Goal: Book appointment/travel/reservation

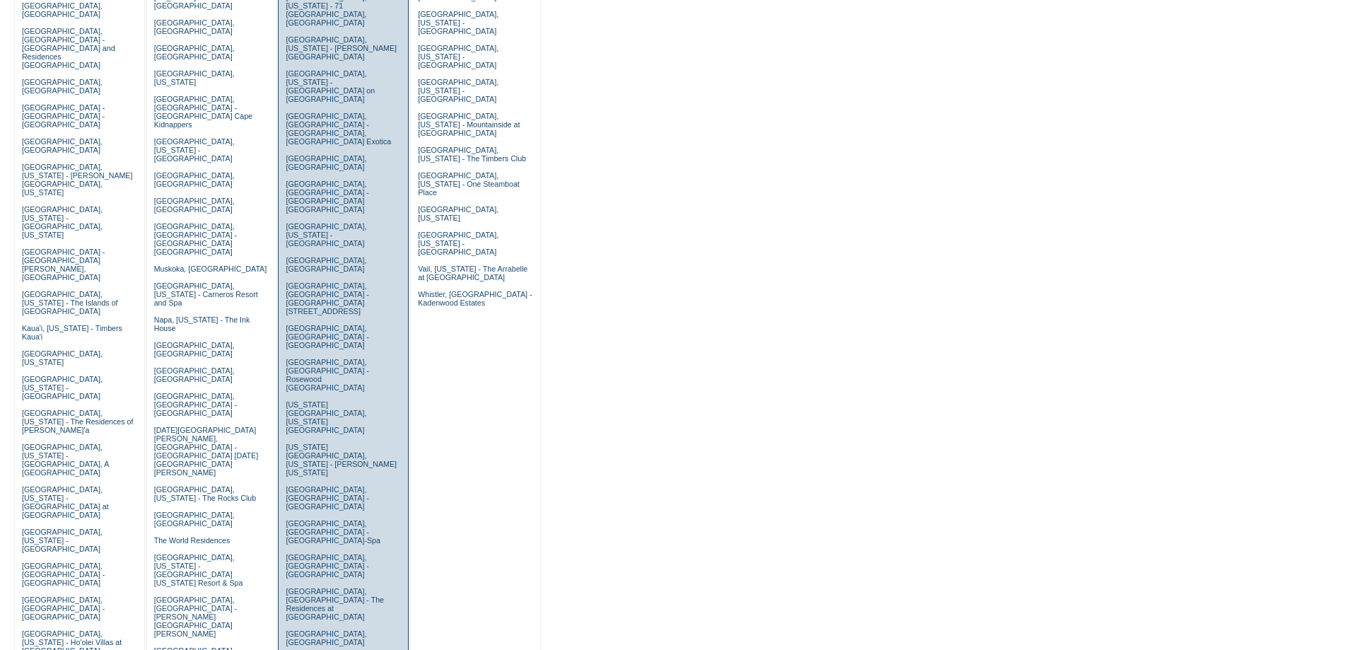
scroll to position [283, 0]
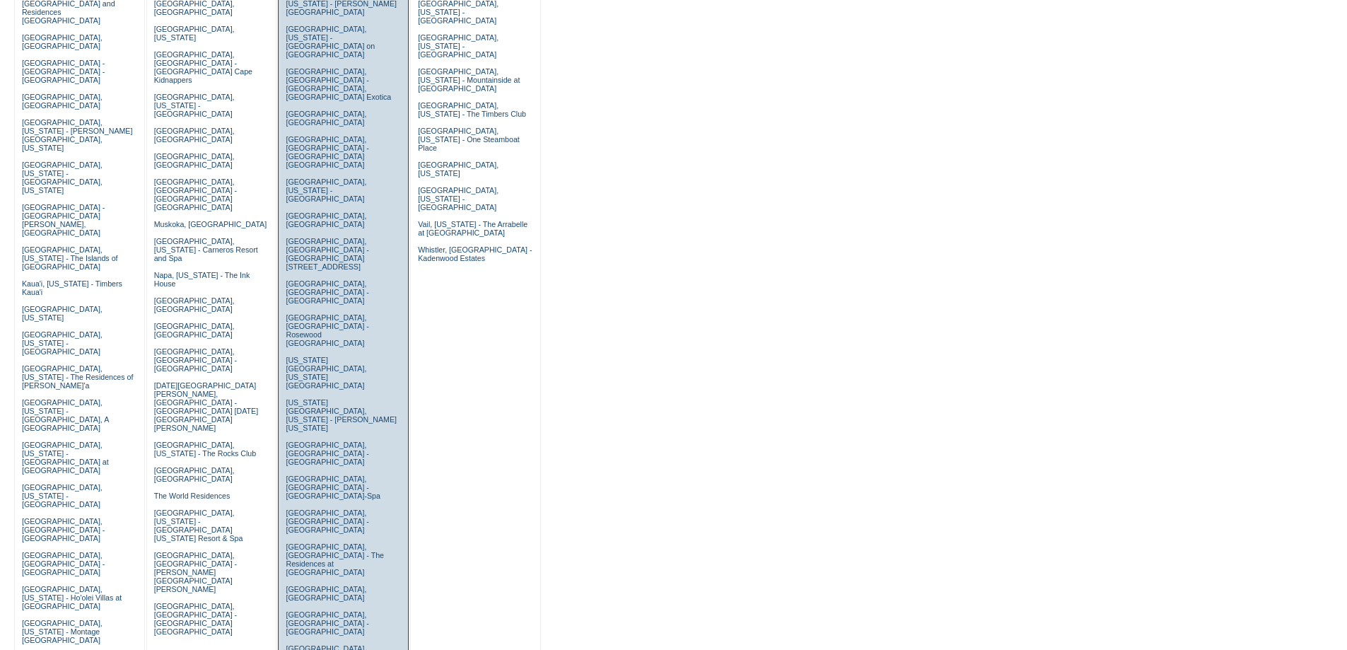
click at [307, 644] on link "[GEOGRAPHIC_DATA], [US_STATE] - The Fairmont Ghirardelli" at bounding box center [332, 656] width 93 height 25
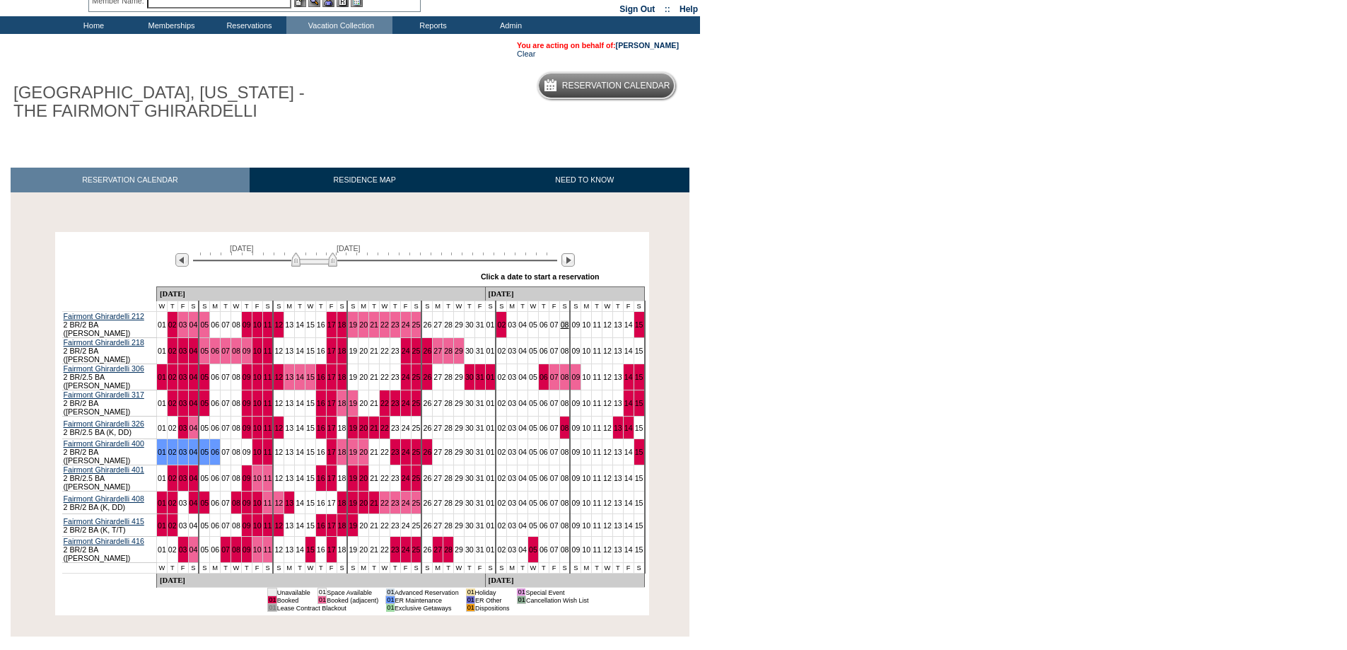
scroll to position [122, 0]
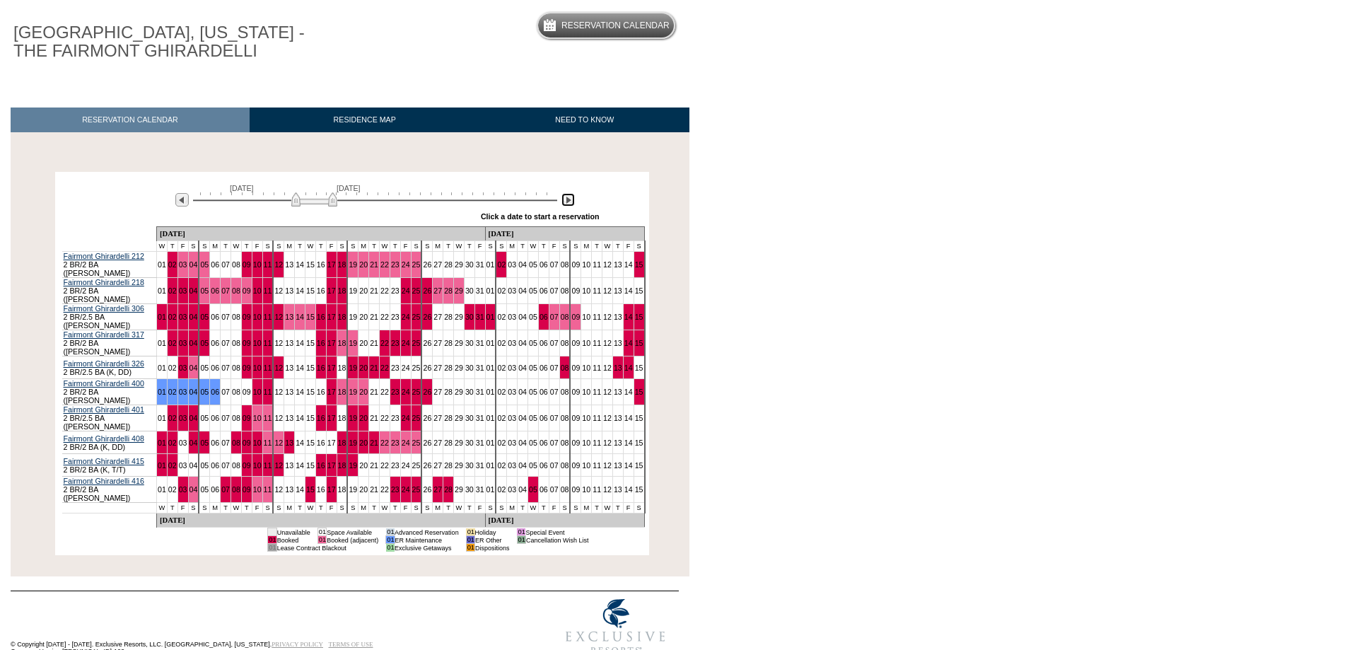
click at [566, 202] on img at bounding box center [567, 199] width 13 height 13
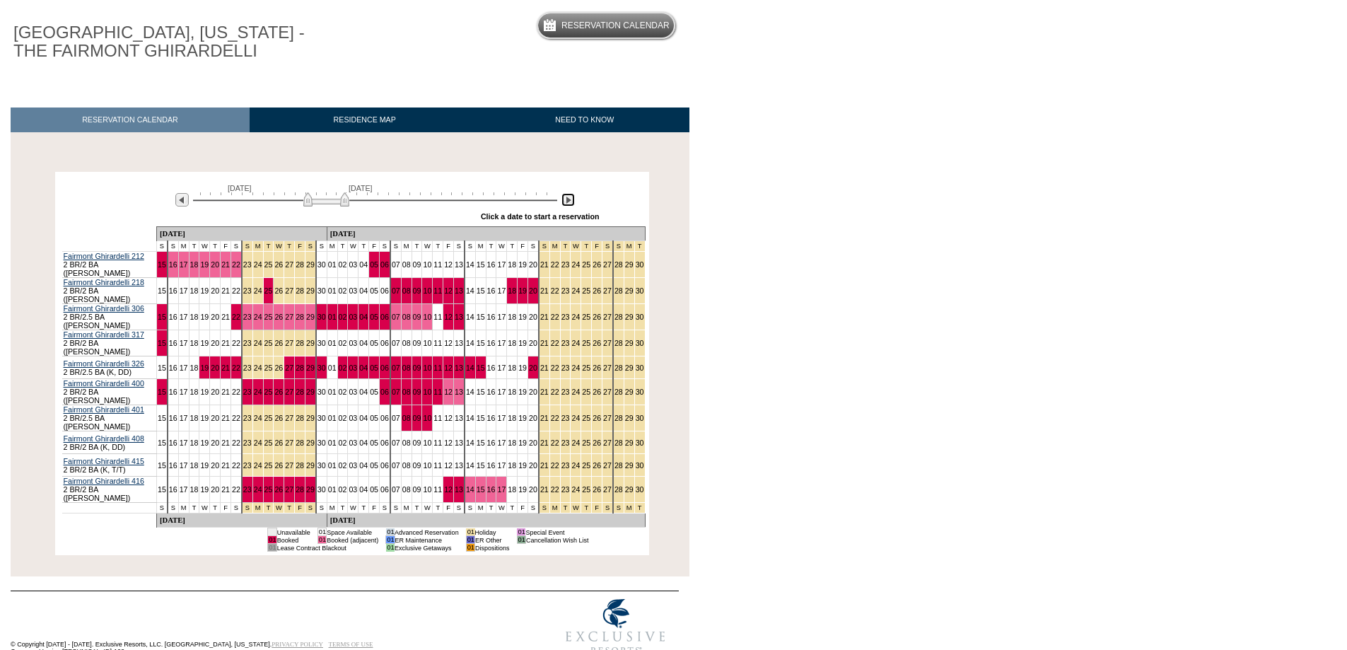
click at [566, 202] on img at bounding box center [567, 199] width 13 height 13
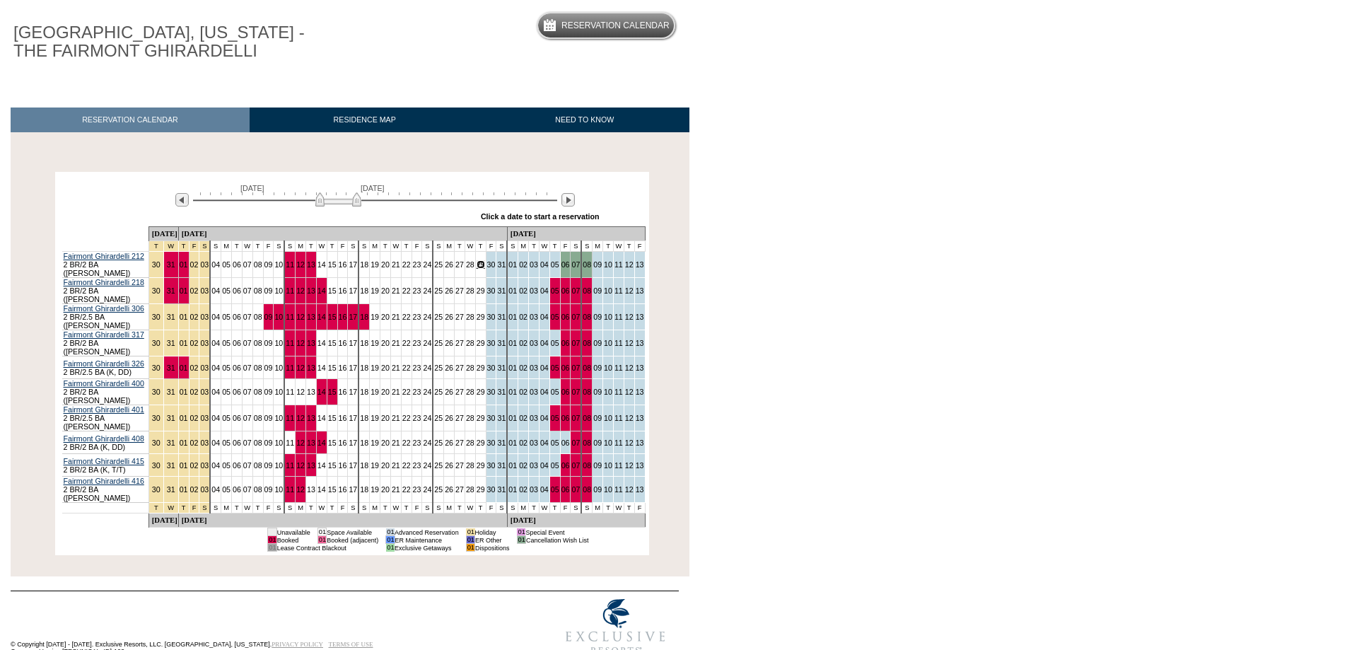
click at [477, 264] on link "29" at bounding box center [481, 264] width 8 height 8
